Goal: Information Seeking & Learning: Understand process/instructions

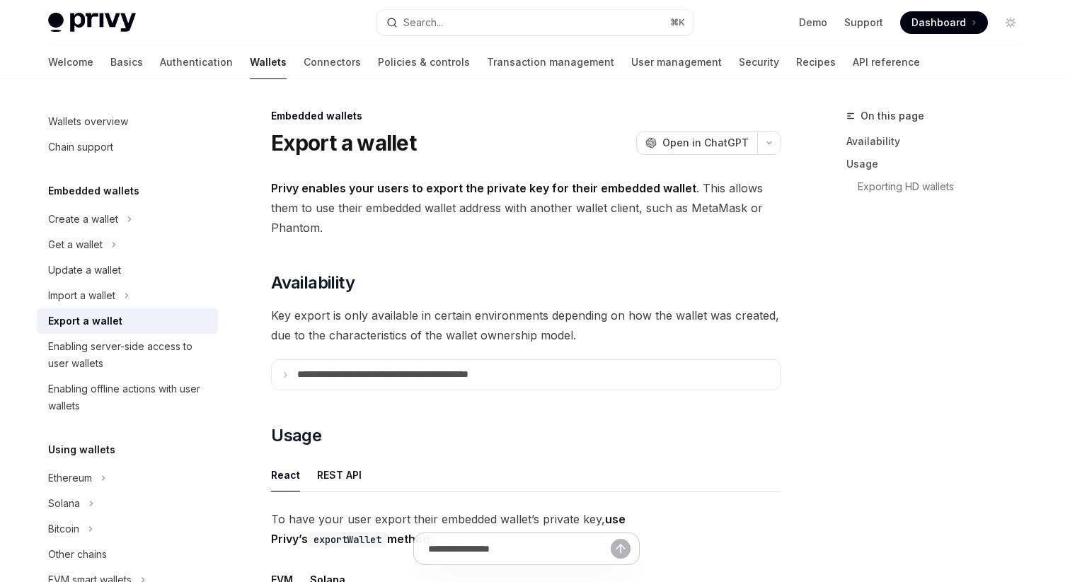
scroll to position [509, 0]
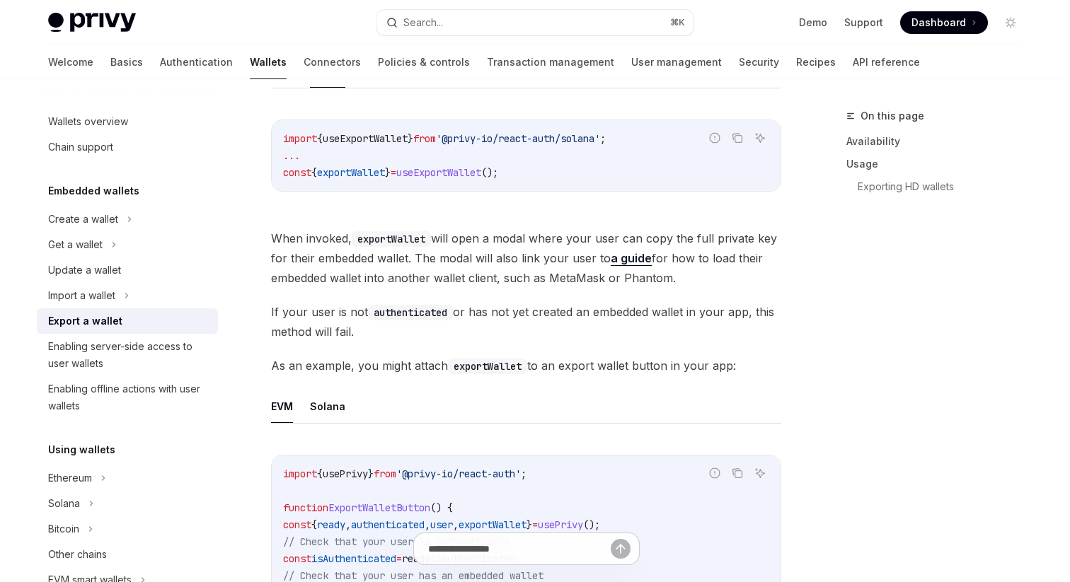
click at [93, 321] on div "Export a wallet" at bounding box center [85, 321] width 74 height 17
type textarea "*"
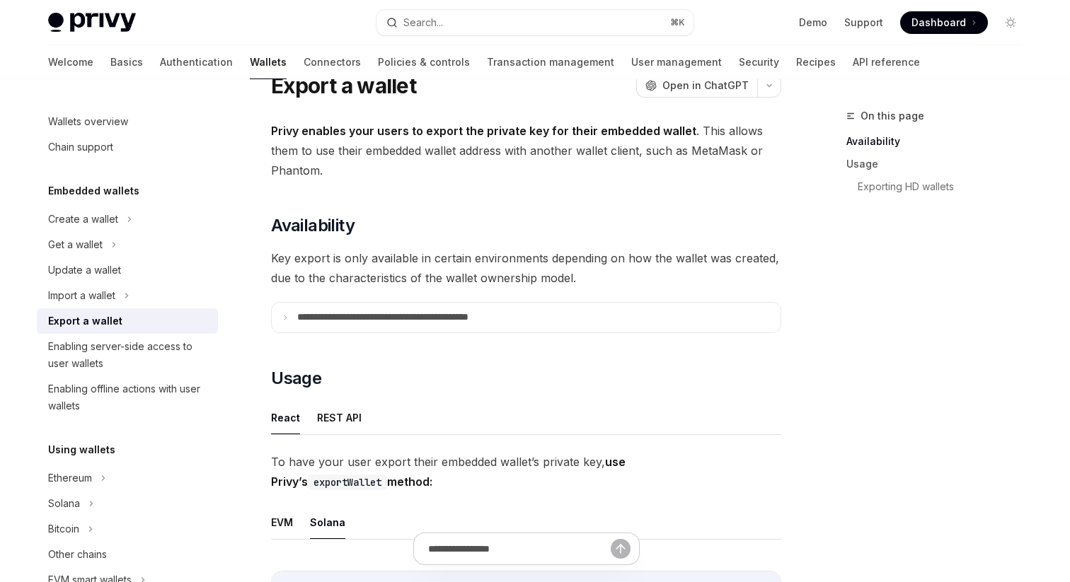
scroll to position [59, 0]
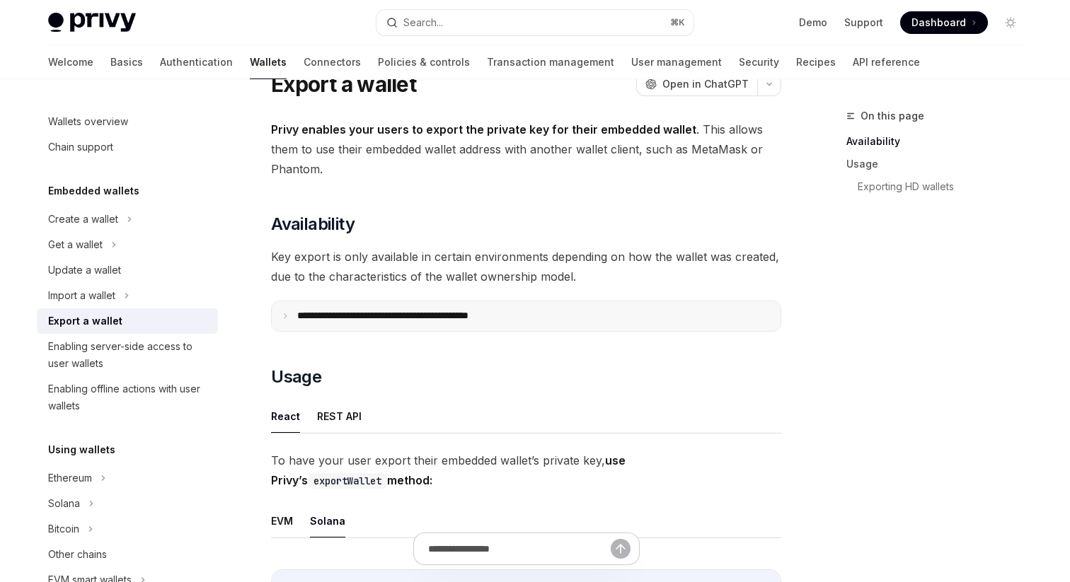
click at [371, 322] on p "**********" at bounding box center [413, 316] width 233 height 13
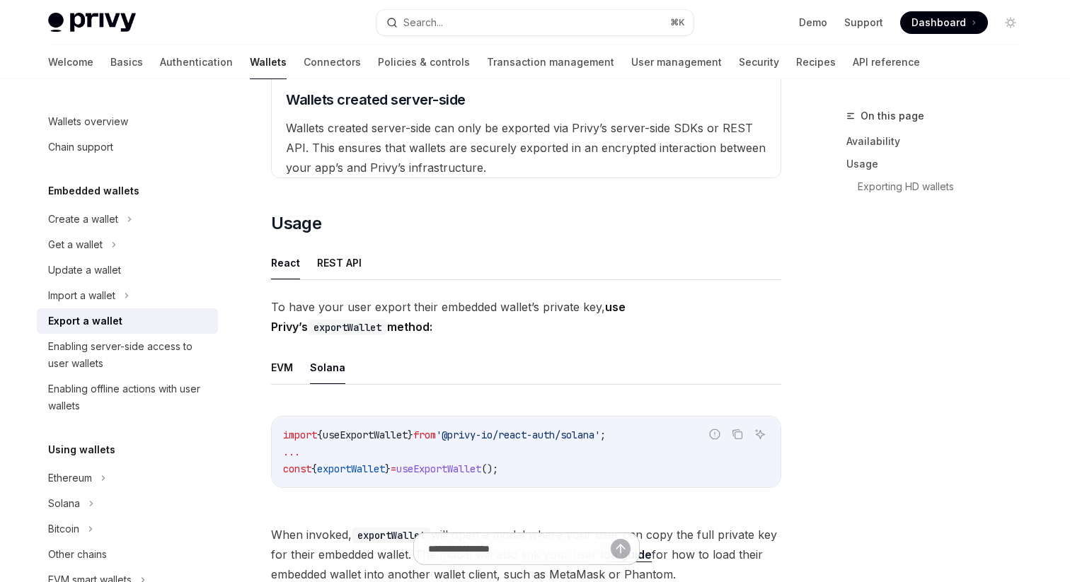
scroll to position [560, 0]
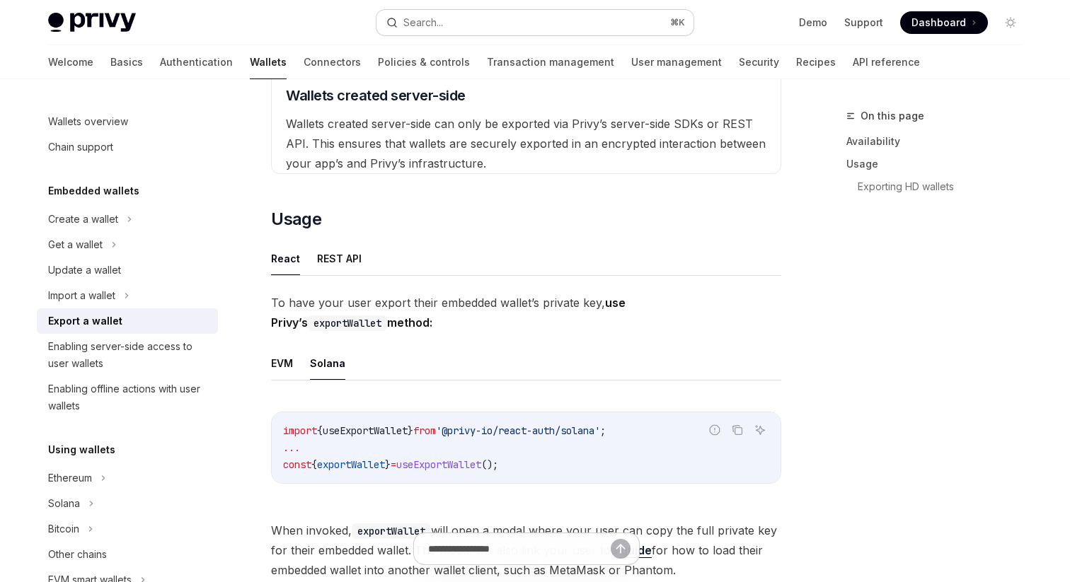
click at [507, 25] on button "Search... ⌘ K" at bounding box center [534, 22] width 317 height 25
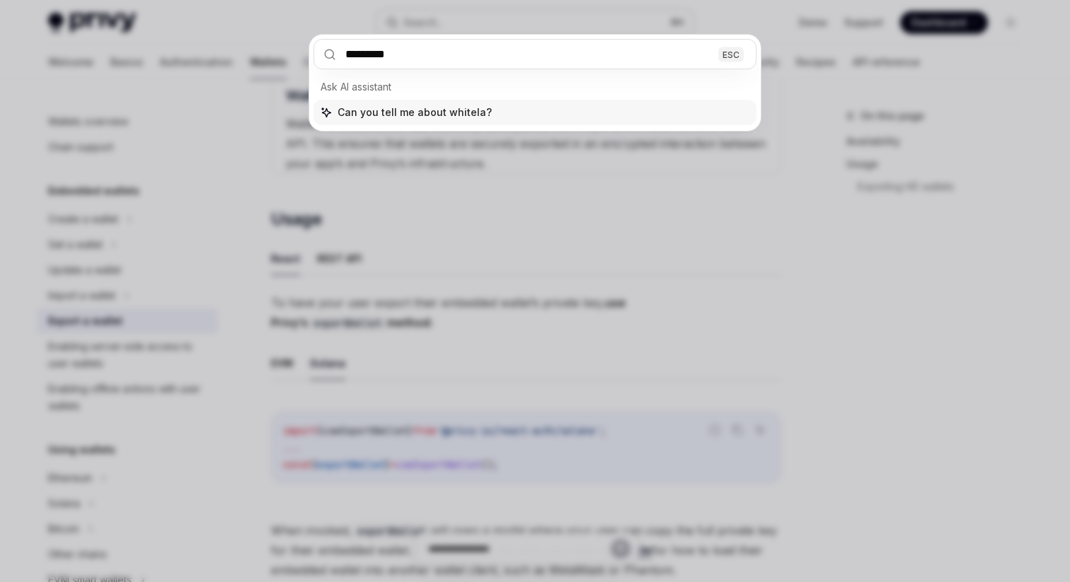
type input "**********"
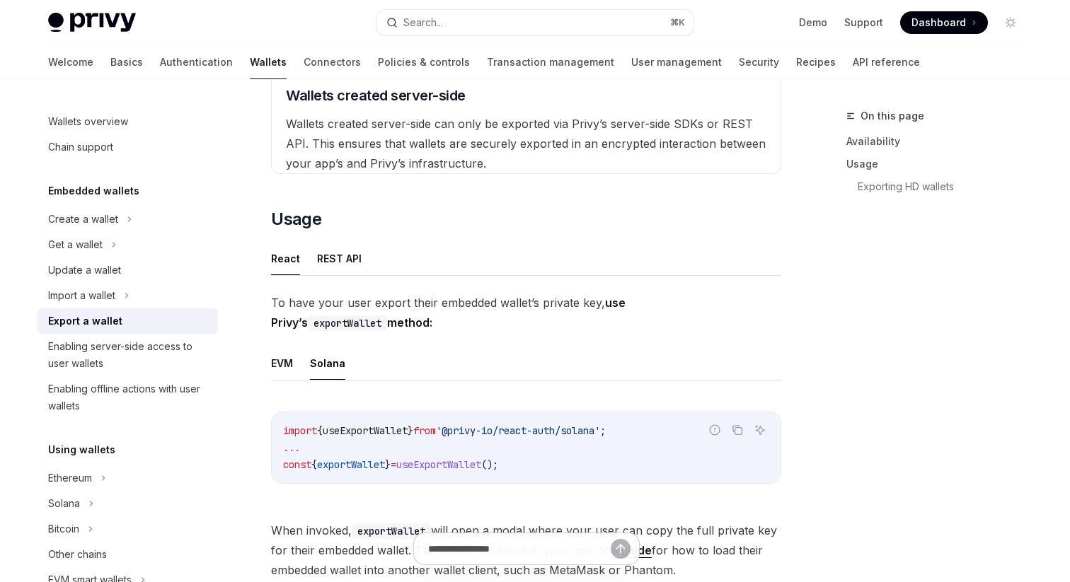
scroll to position [569, 0]
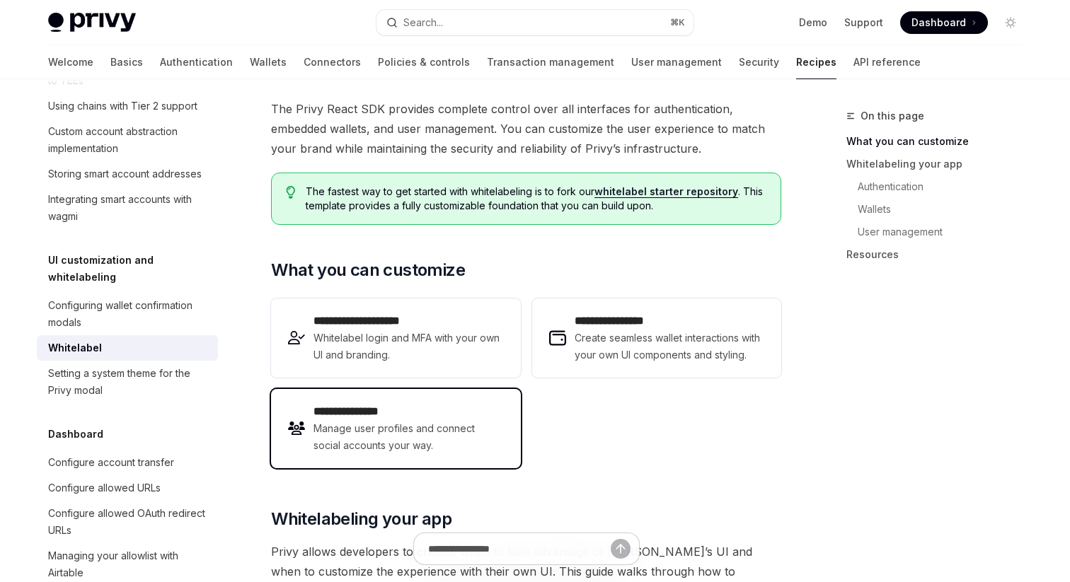
click at [366, 439] on span "Manage user profiles and connect social accounts your way." at bounding box center [408, 437] width 190 height 34
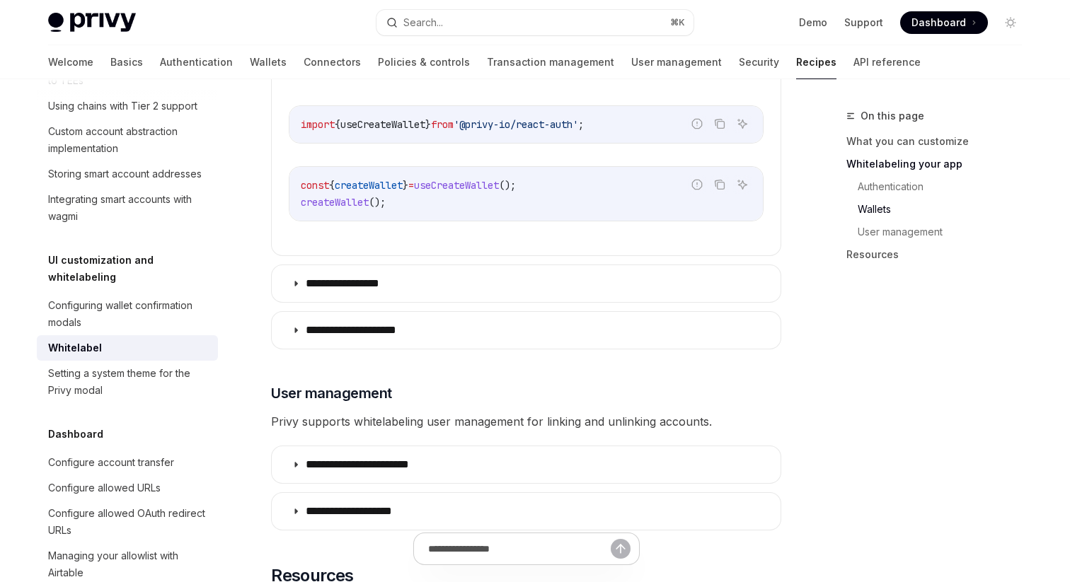
scroll to position [1782, 0]
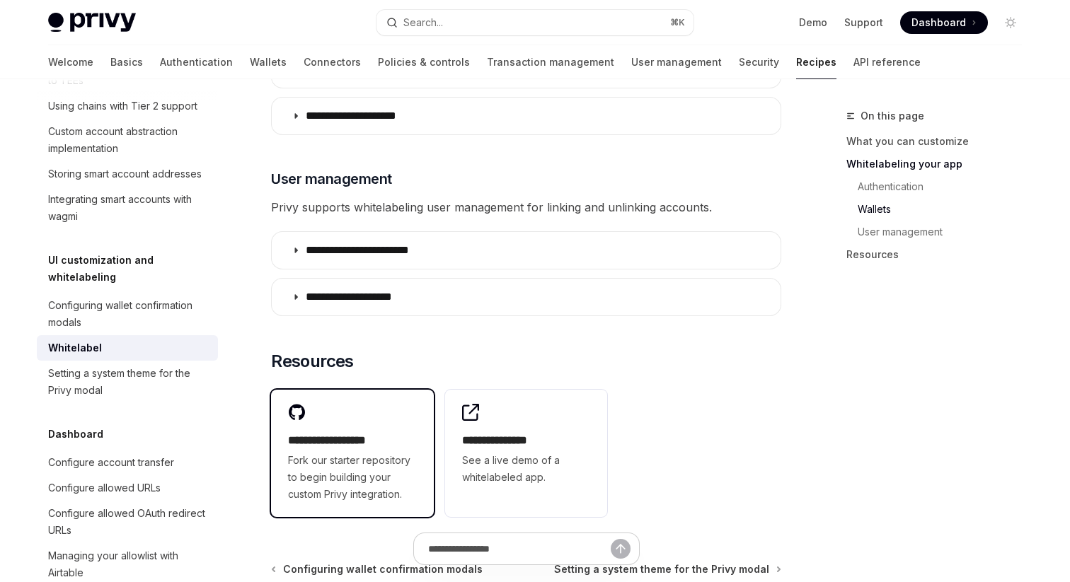
click at [369, 432] on h2 "**********" at bounding box center [352, 440] width 129 height 17
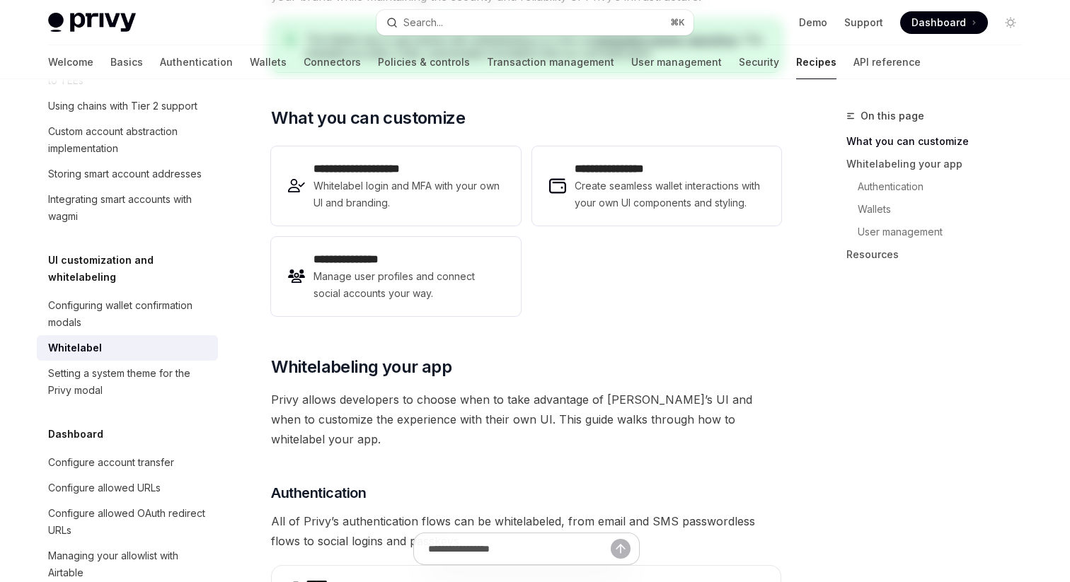
scroll to position [0, 0]
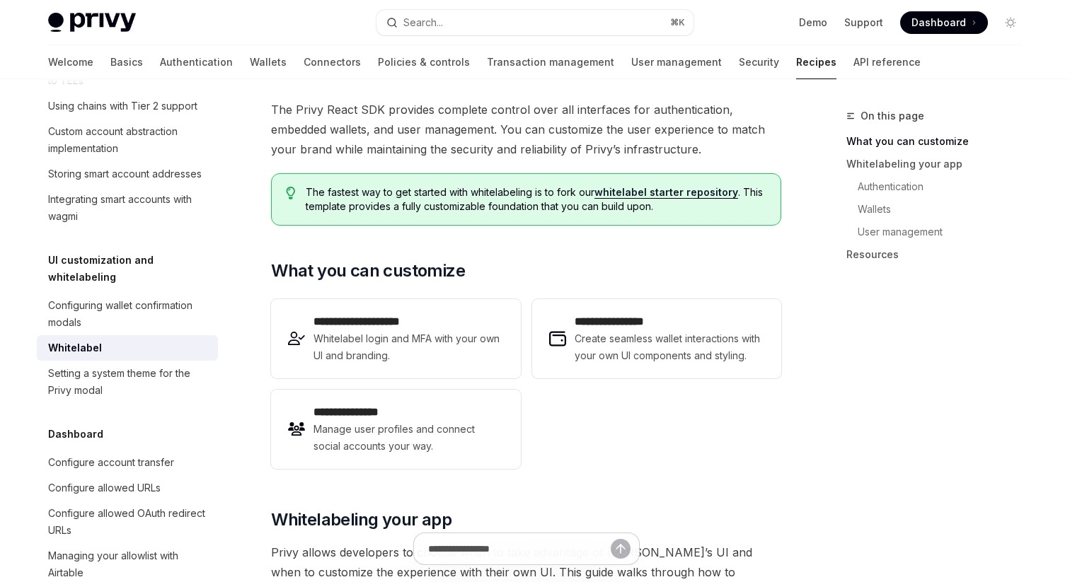
scroll to position [79, 0]
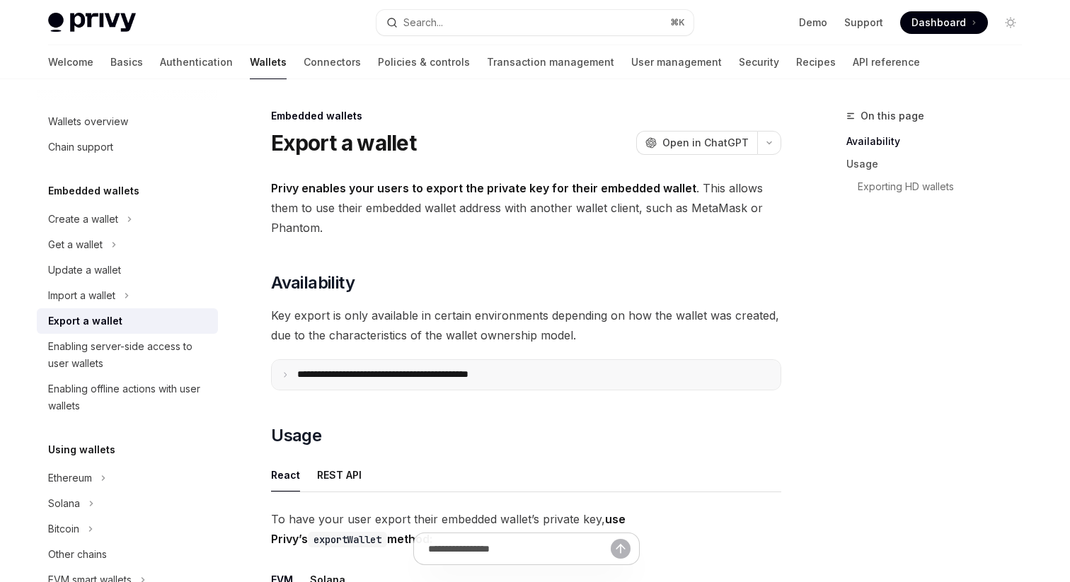
click at [407, 375] on p "**********" at bounding box center [413, 375] width 233 height 13
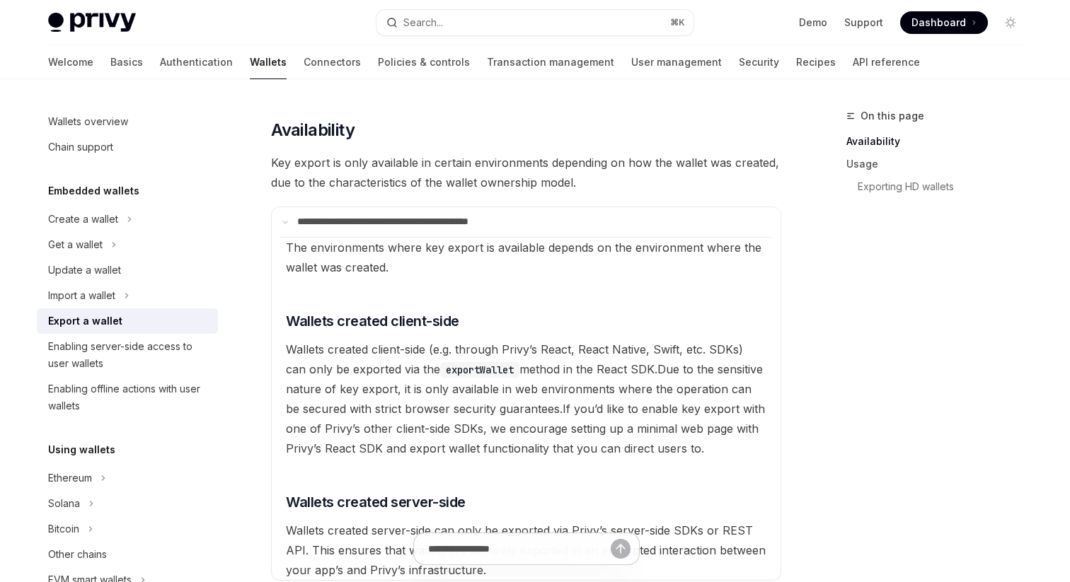
scroll to position [156, 0]
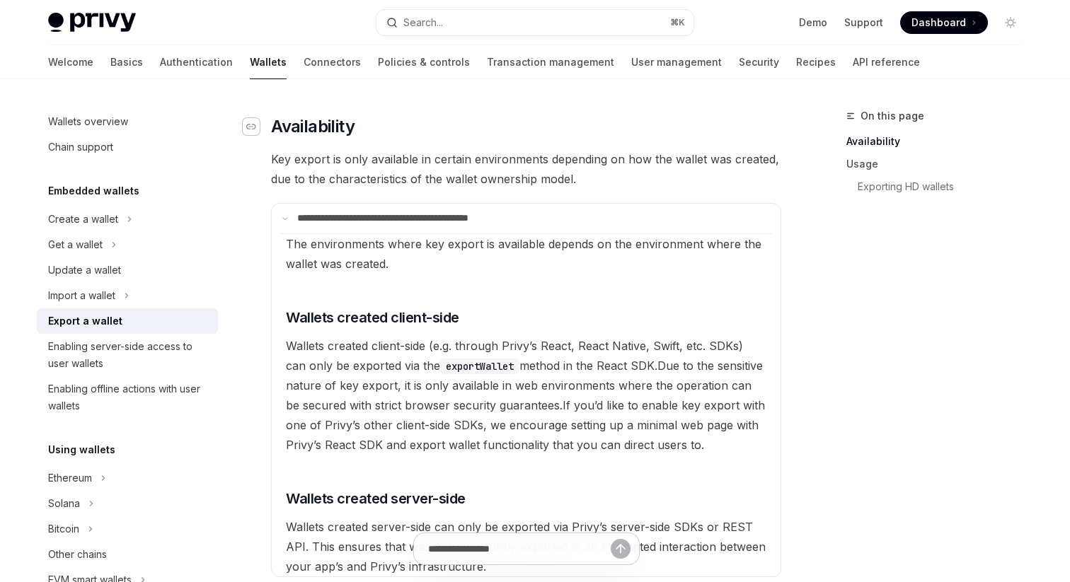
click at [248, 125] on icon "Navigate to header" at bounding box center [251, 126] width 10 height 8
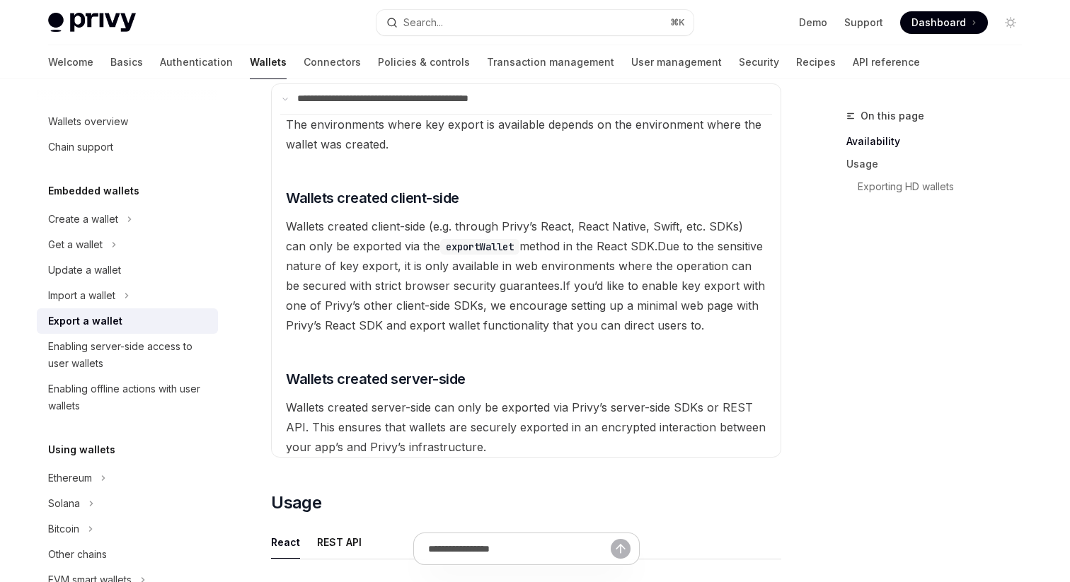
scroll to position [272, 0]
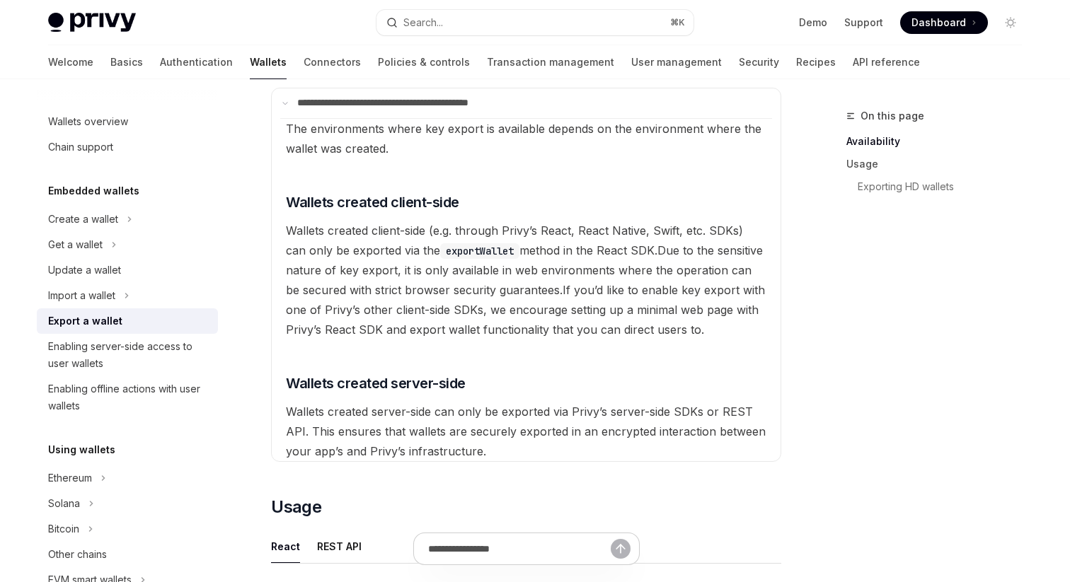
click at [574, 412] on span "Wallets created server-side can only be exported via Privy’s server-side SDKs o…" at bounding box center [526, 432] width 480 height 54
drag, startPoint x: 574, startPoint y: 412, endPoint x: 700, endPoint y: 410, distance: 126.7
click at [700, 410] on span "Wallets created server-side can only be exported via Privy’s server-side SDKs o…" at bounding box center [526, 432] width 480 height 54
copy span "Privy’s server-side SDKs"
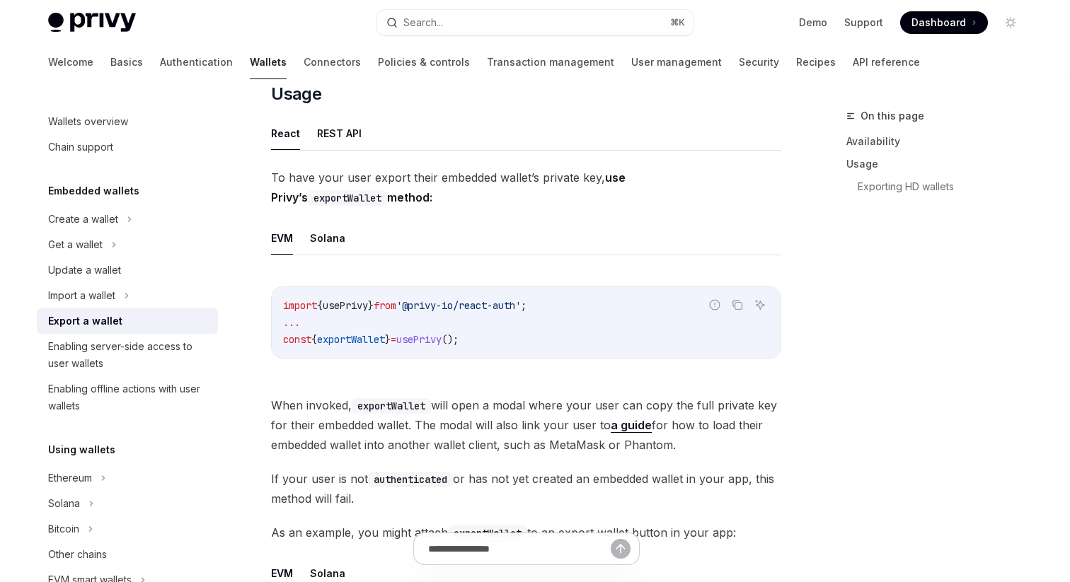
scroll to position [684, 0]
click at [338, 146] on button "REST API" at bounding box center [339, 133] width 45 height 33
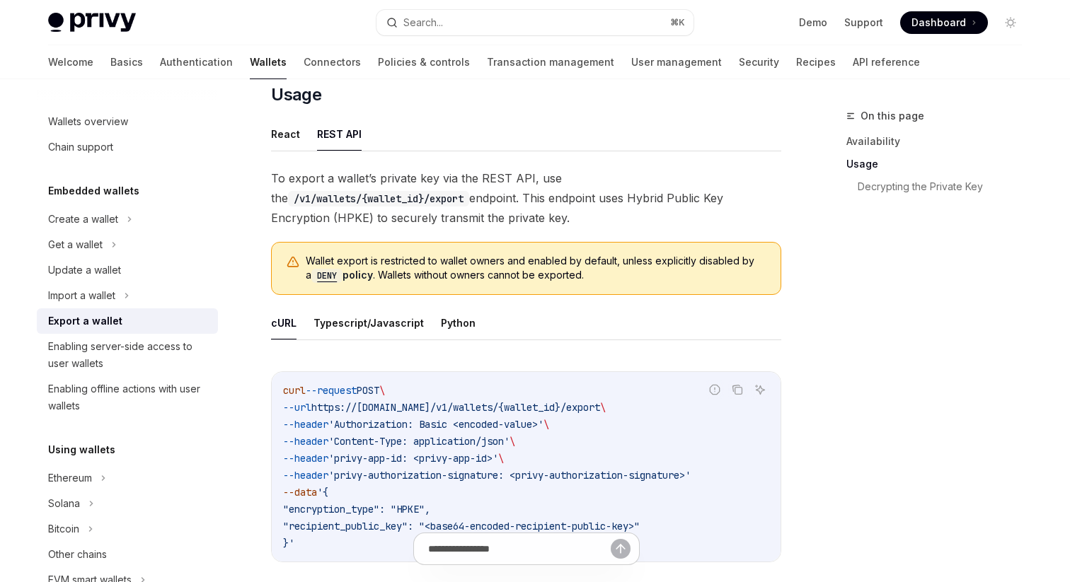
scroll to position [708, 0]
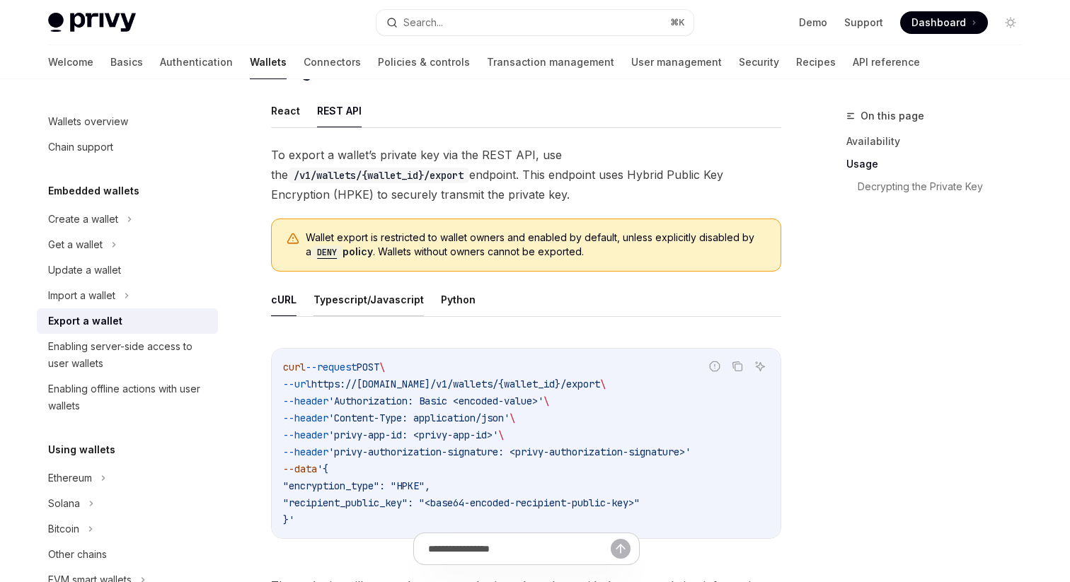
click at [377, 299] on button "Typescript/Javascript" at bounding box center [368, 299] width 110 height 33
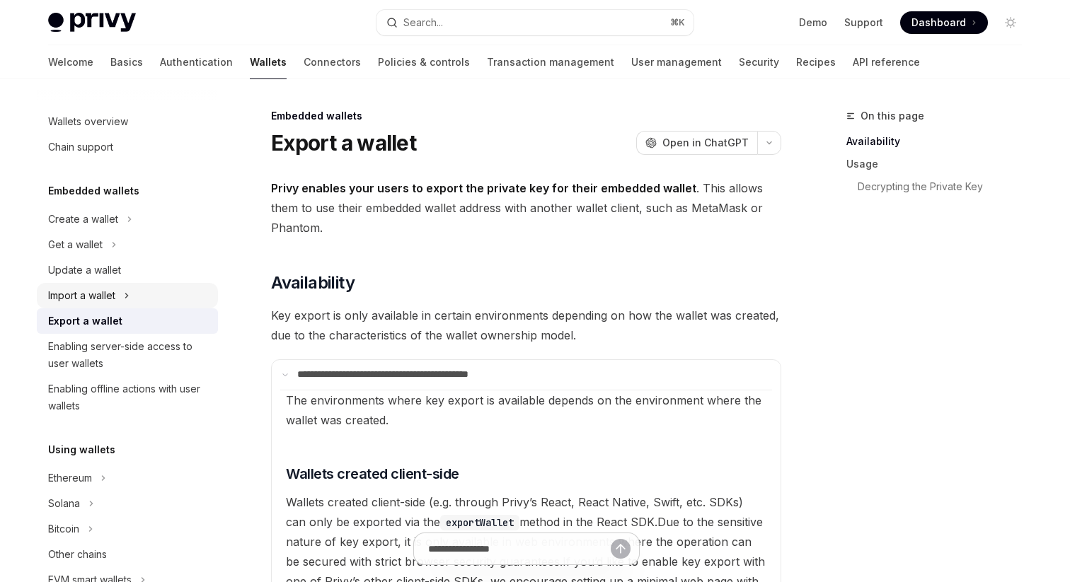
scroll to position [1, 0]
click at [100, 318] on div "Export a wallet" at bounding box center [85, 320] width 74 height 17
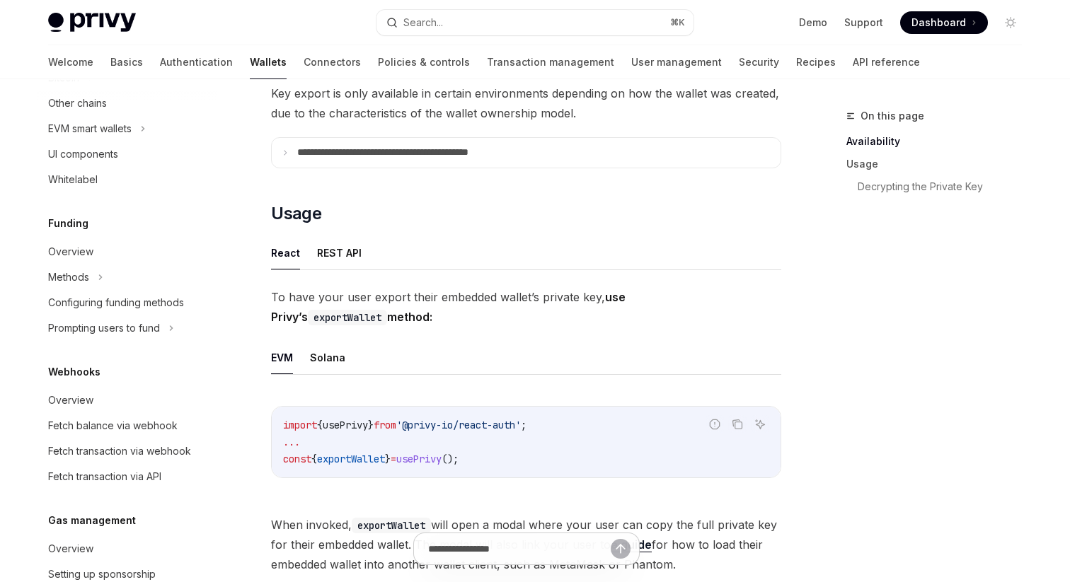
scroll to position [169, 0]
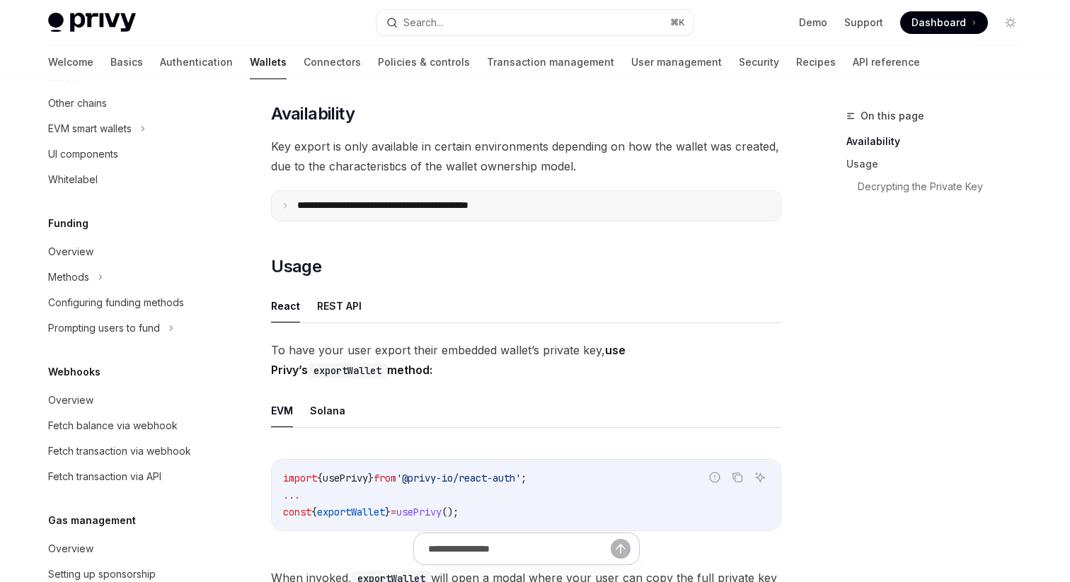
click at [398, 202] on p "**********" at bounding box center [413, 206] width 233 height 13
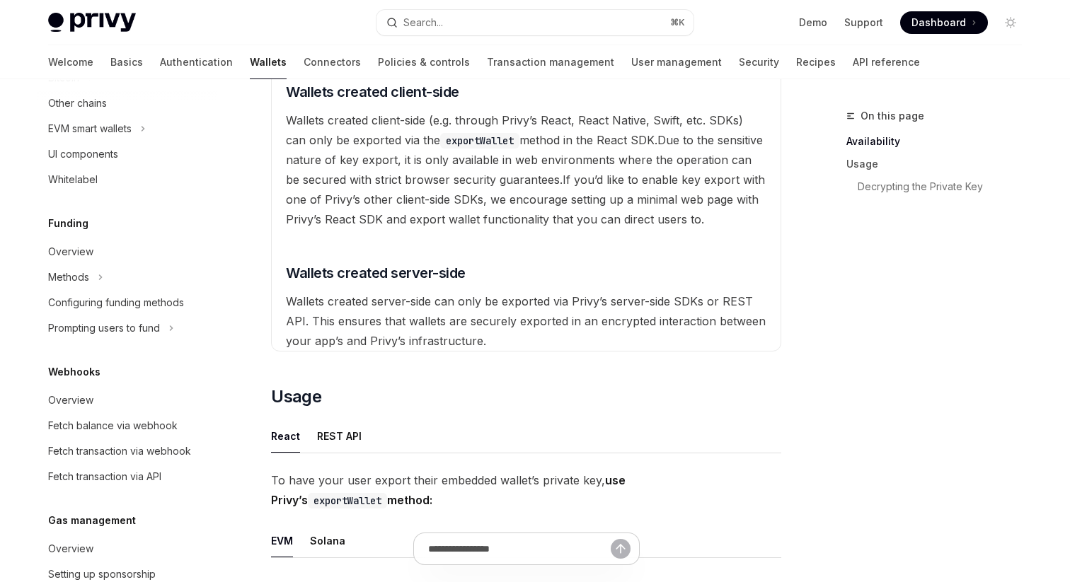
scroll to position [390, 0]
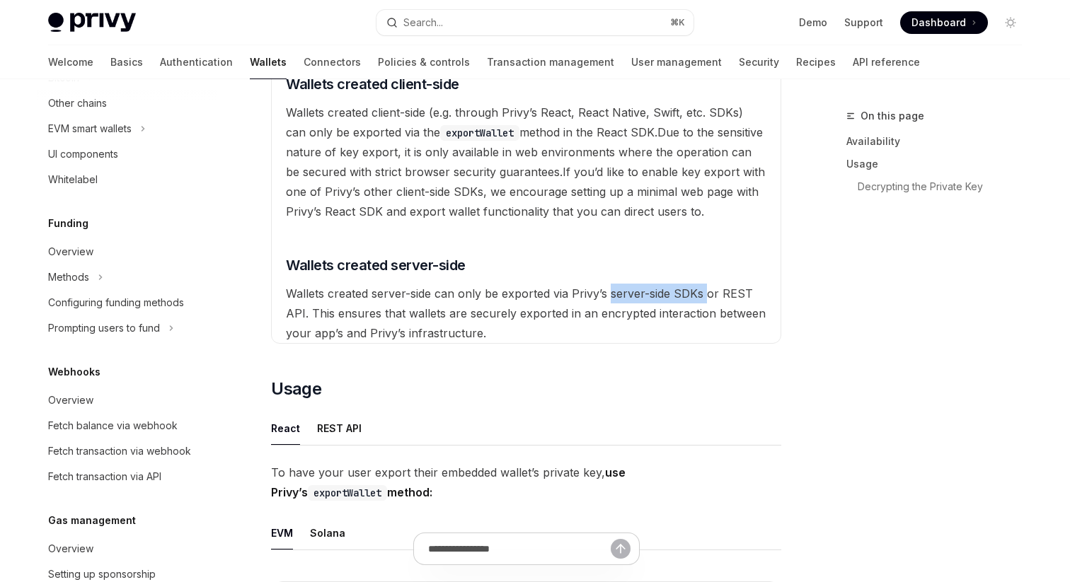
drag, startPoint x: 608, startPoint y: 294, endPoint x: 705, endPoint y: 296, distance: 97.0
click at [705, 296] on span "Wallets created server-side can only be exported via Privy’s server-side SDKs o…" at bounding box center [526, 314] width 480 height 54
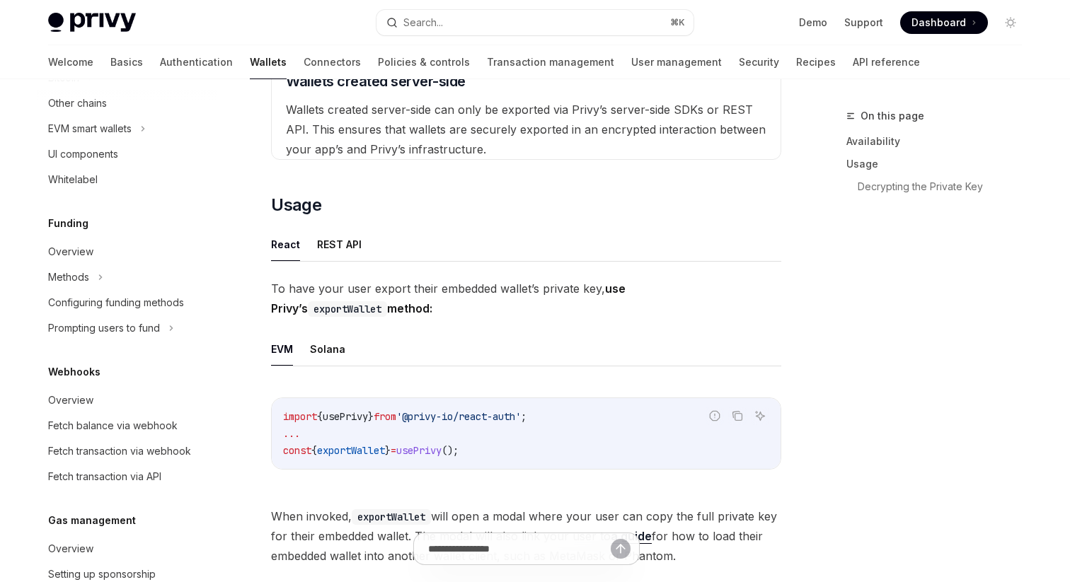
scroll to position [579, 0]
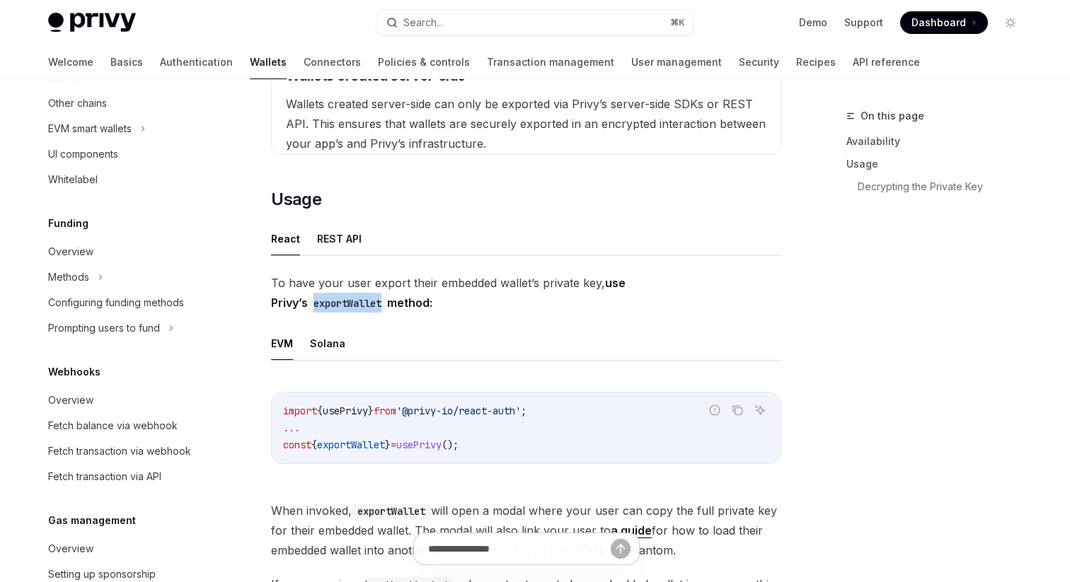
drag, startPoint x: 671, startPoint y: 284, endPoint x: 749, endPoint y: 284, distance: 77.8
click at [749, 284] on span "To have your user export their embedded wallet’s private key, use Privy’s expor…" at bounding box center [526, 293] width 510 height 40
copy code "exportWallet"
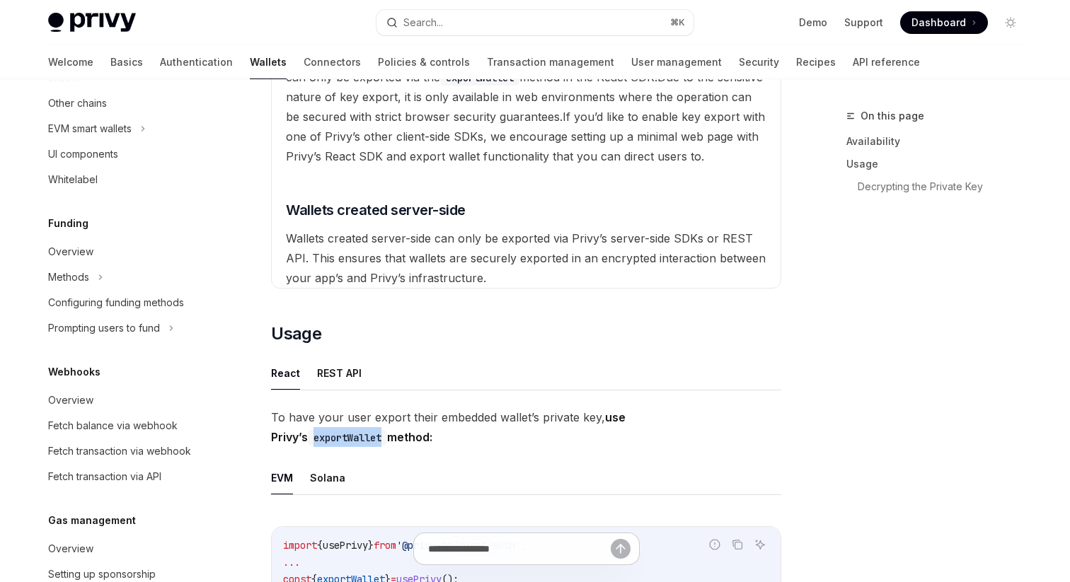
scroll to position [444, 0]
drag, startPoint x: 507, startPoint y: 240, endPoint x: 715, endPoint y: 236, distance: 208.1
click at [715, 236] on span "Wallets created server-side can only be exported via Privy’s server-side SDKs o…" at bounding box center [526, 259] width 480 height 54
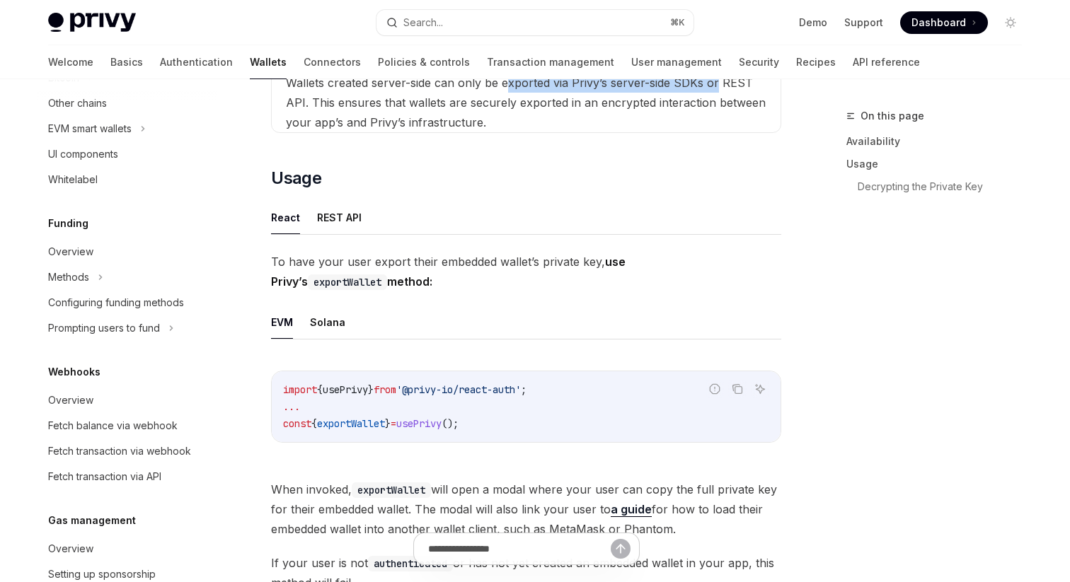
scroll to position [602, 0]
click at [347, 212] on button "REST API" at bounding box center [339, 216] width 45 height 33
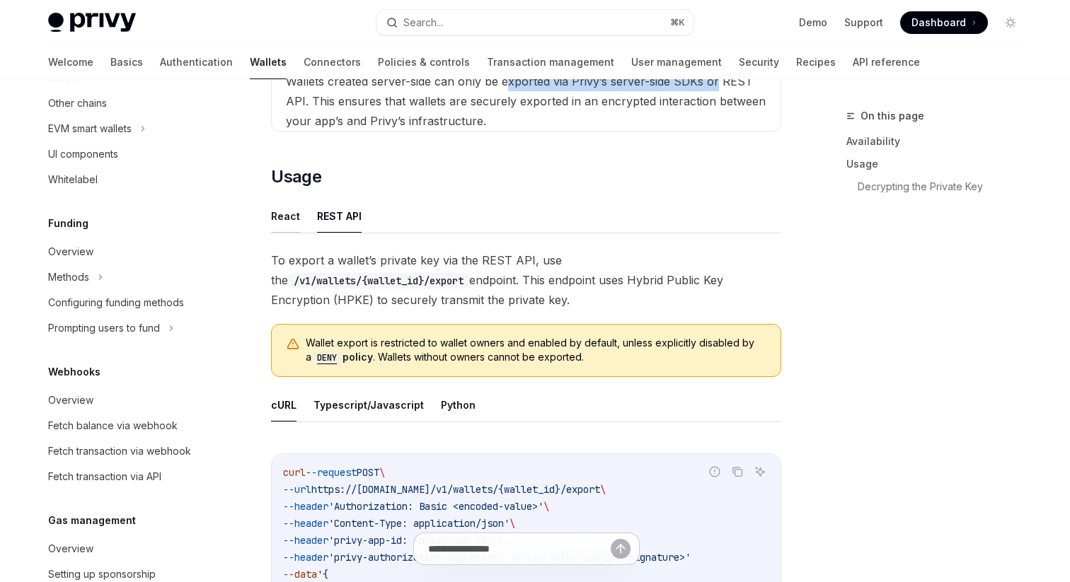
click at [287, 220] on button "React" at bounding box center [285, 216] width 29 height 33
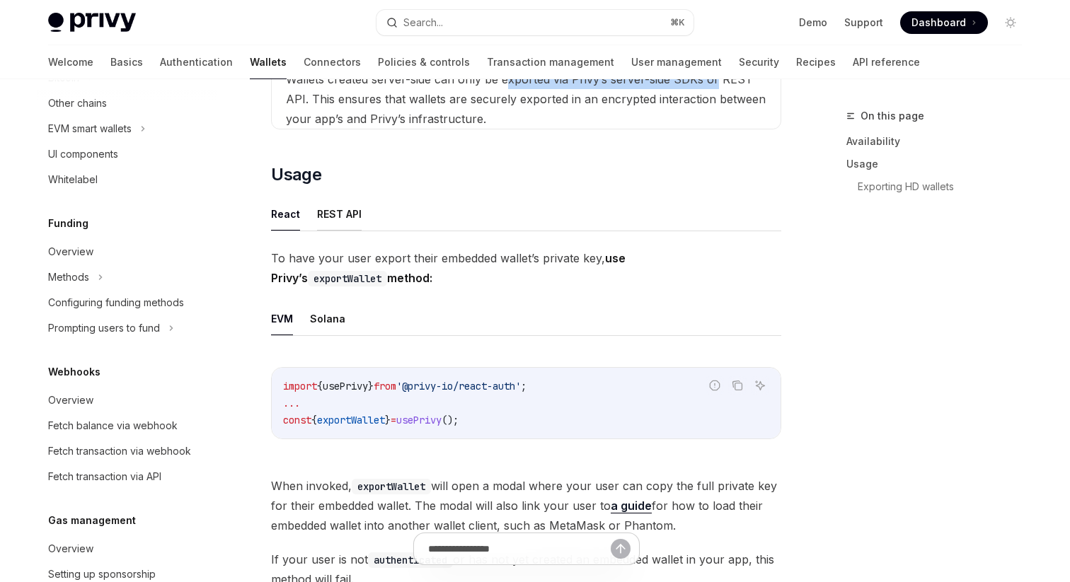
click at [337, 212] on button "REST API" at bounding box center [339, 213] width 45 height 33
type textarea "*"
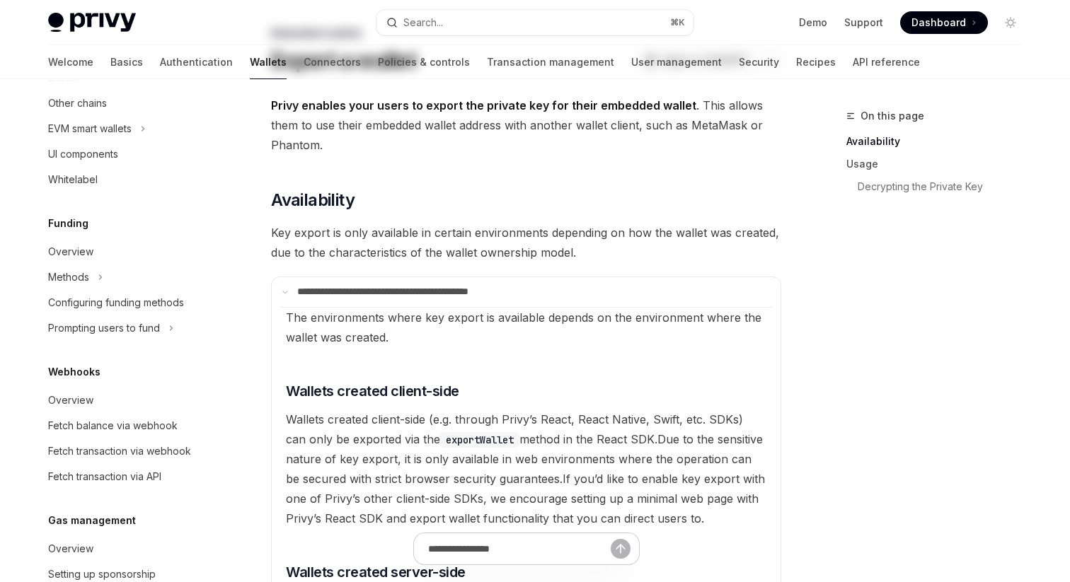
scroll to position [15, 0]
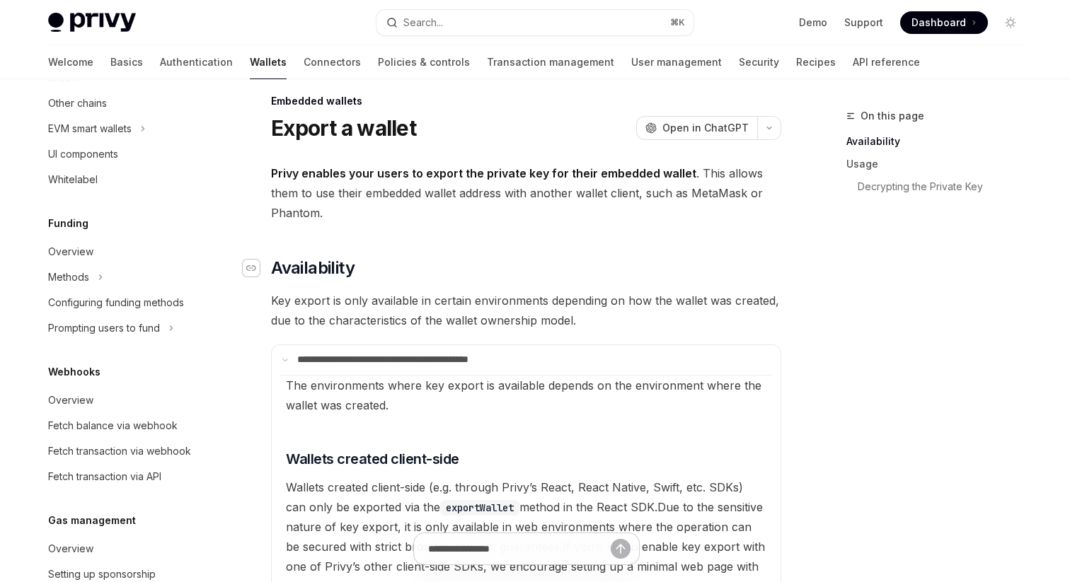
click at [258, 269] on div "Navigate to header" at bounding box center [251, 268] width 17 height 17
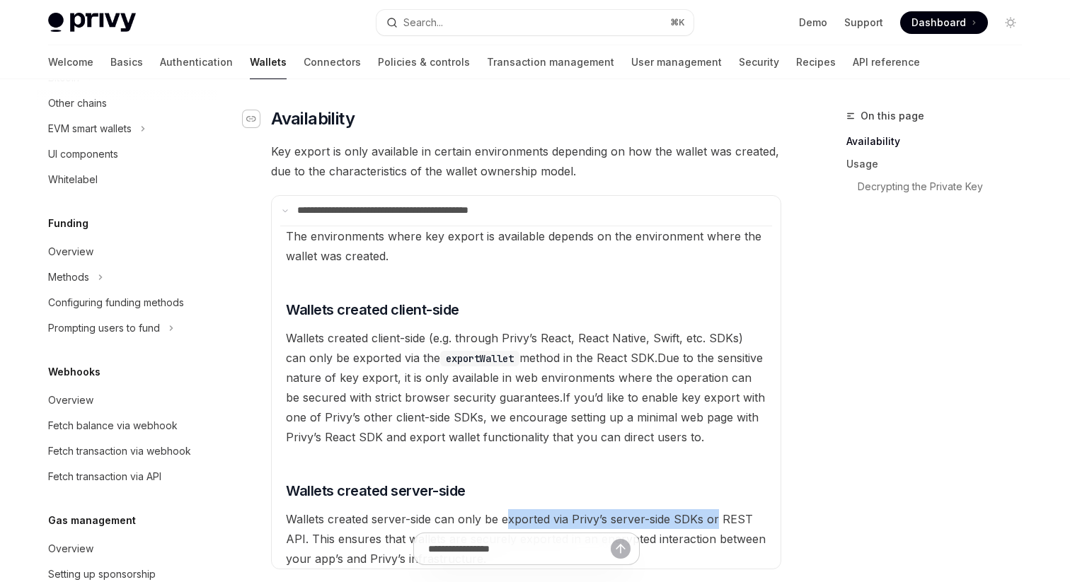
scroll to position [166, 0]
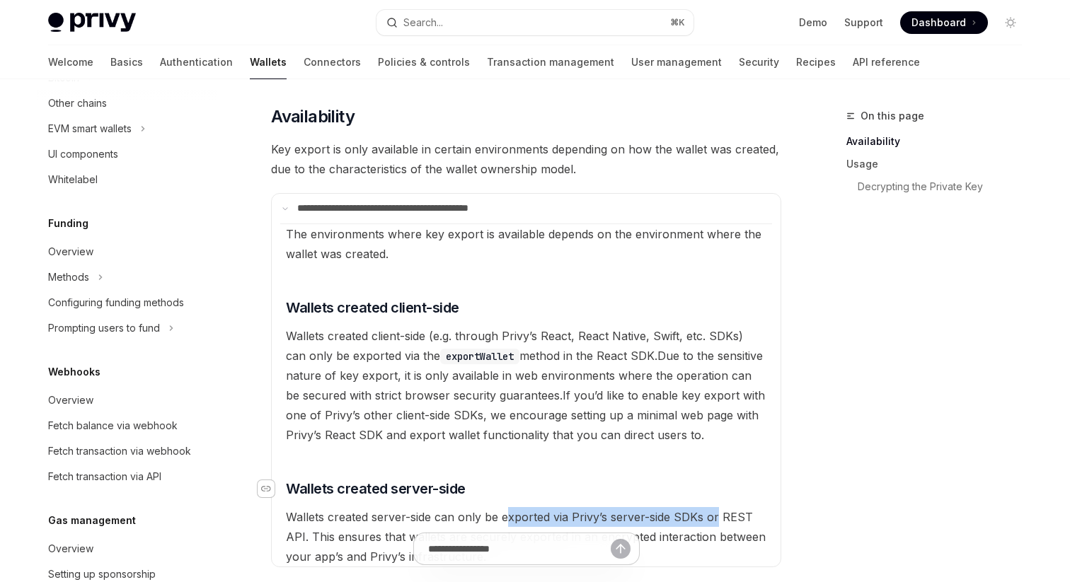
click at [265, 486] on icon "Navigate to header" at bounding box center [266, 489] width 10 height 6
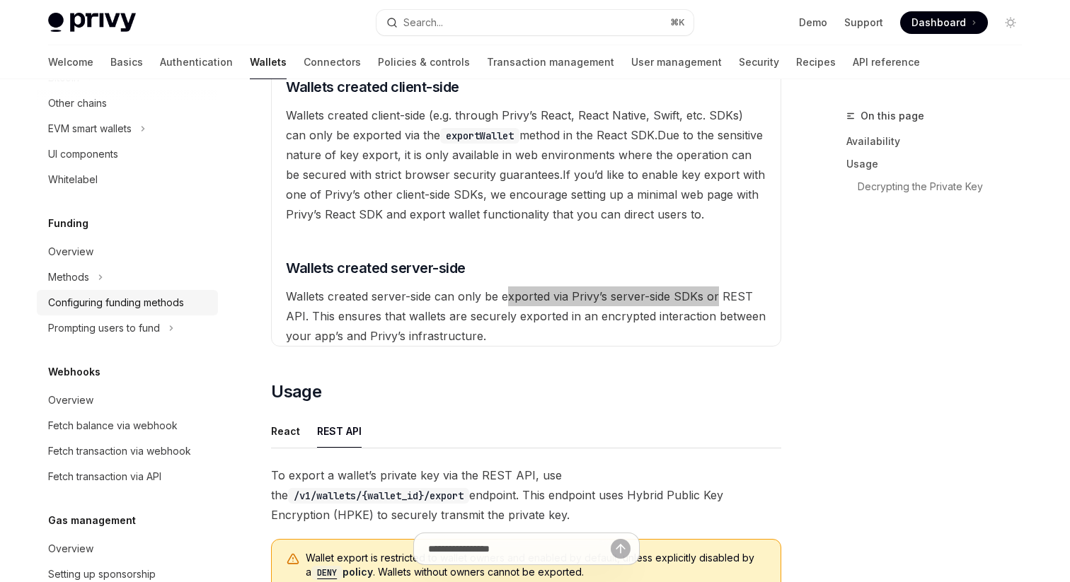
scroll to position [633, 0]
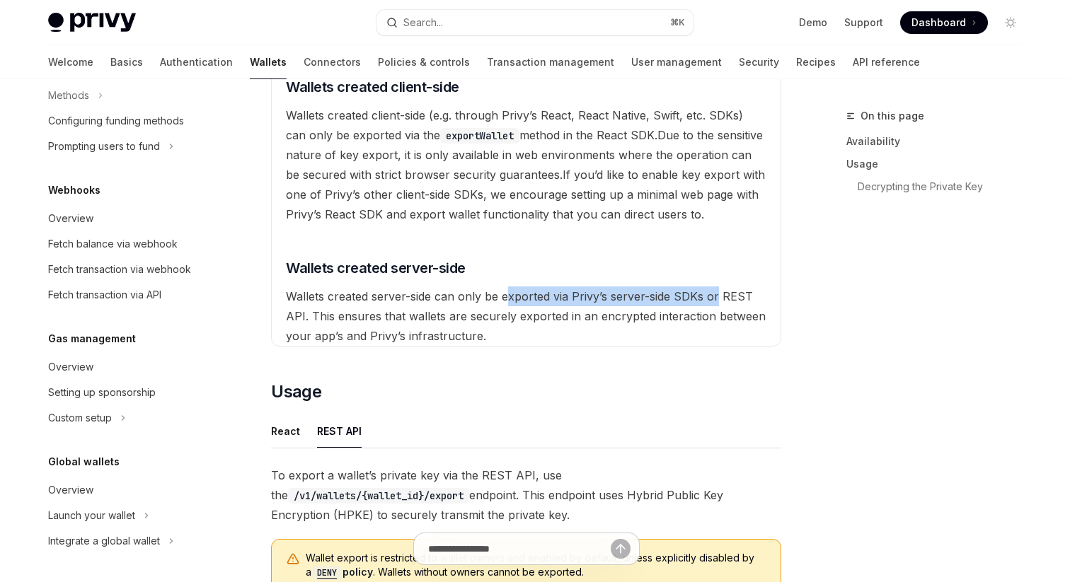
click at [550, 296] on span "Wallets created server-side can only be exported via Privy’s server-side SDKs o…" at bounding box center [526, 316] width 480 height 54
drag, startPoint x: 435, startPoint y: 299, endPoint x: 305, endPoint y: 314, distance: 131.1
click at [305, 314] on span "Wallets created server-side can only be exported via Privy’s server-side SDKs o…" at bounding box center [526, 316] width 480 height 54
copy span "can only be exported via Privy’s server-side SDKs or REST API"
